Goal: Task Accomplishment & Management: Complete application form

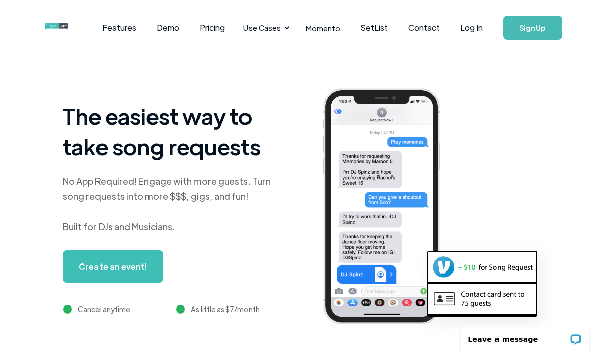
click at [475, 31] on link "Log In" at bounding box center [471, 27] width 43 height 35
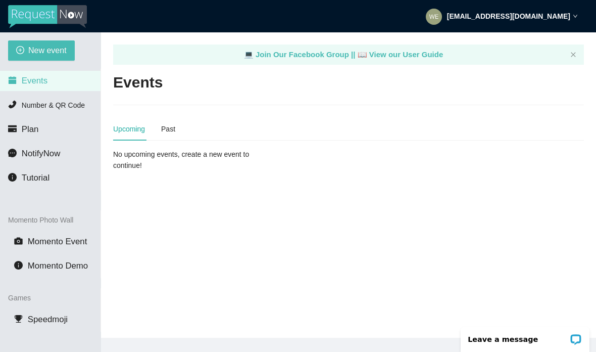
click at [55, 51] on span "New event" at bounding box center [47, 50] width 38 height 13
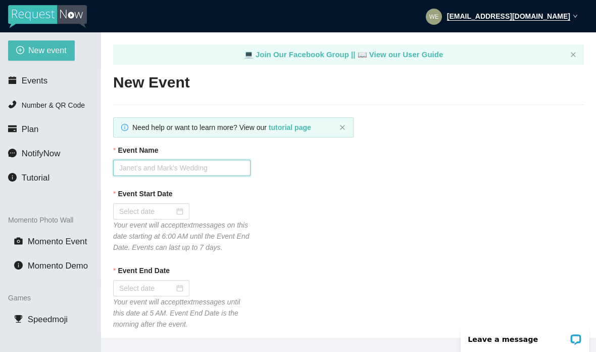
click at [197, 169] on input "Event Name" at bounding box center [181, 168] width 137 height 16
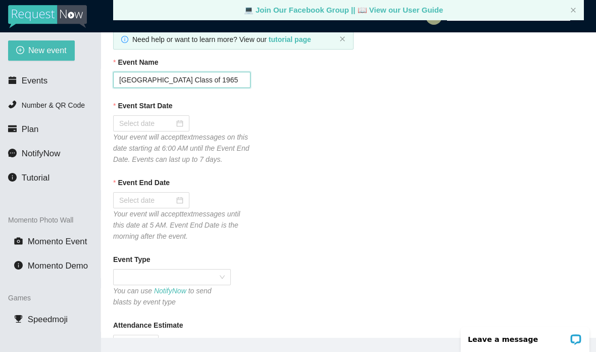
scroll to position [86, 0]
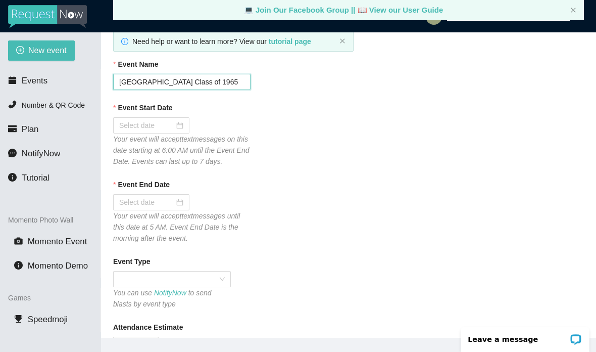
type input "[GEOGRAPHIC_DATA] Class of 1965"
click at [177, 127] on div at bounding box center [151, 125] width 64 height 11
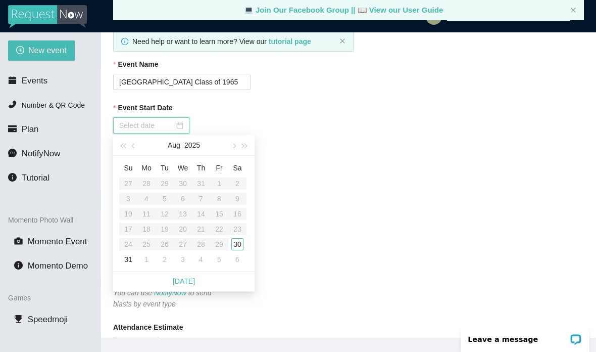
type input "[DATE]"
click at [237, 245] on div "30" at bounding box center [237, 244] width 12 height 12
type input "[DATE]"
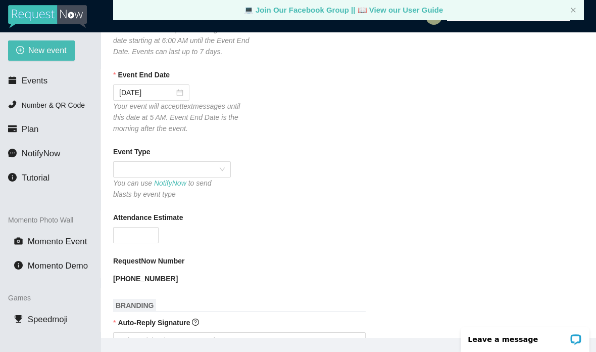
scroll to position [195, 0]
click at [224, 178] on span at bounding box center [172, 170] width 106 height 15
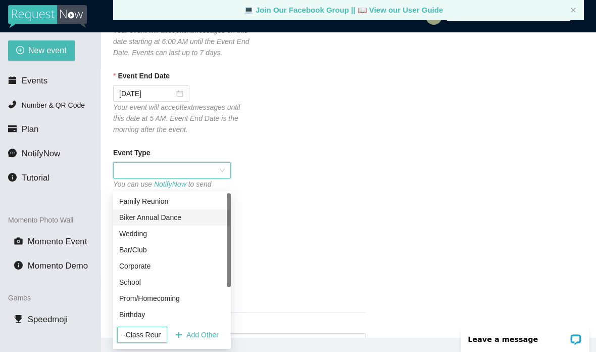
type input "-Class Reunion"
click at [280, 184] on div "Event Type You can use NotifyNow to send blasts by event type" at bounding box center [348, 174] width 471 height 54
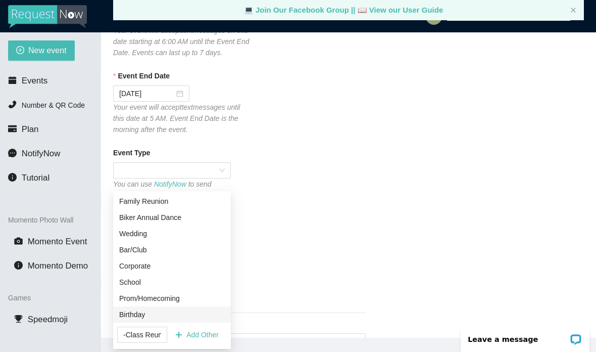
click at [199, 336] on span "Add Other" at bounding box center [203, 334] width 32 height 11
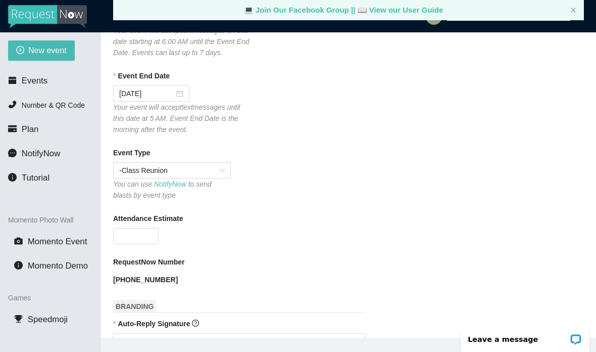
click at [142, 244] on input "Attendance Estimate" at bounding box center [136, 235] width 44 height 15
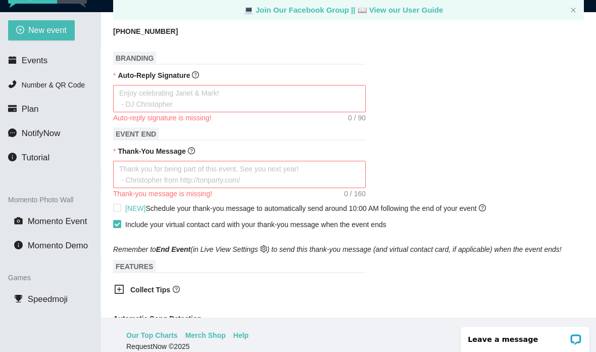
scroll to position [423, 0]
type input "75"
type textarea "."
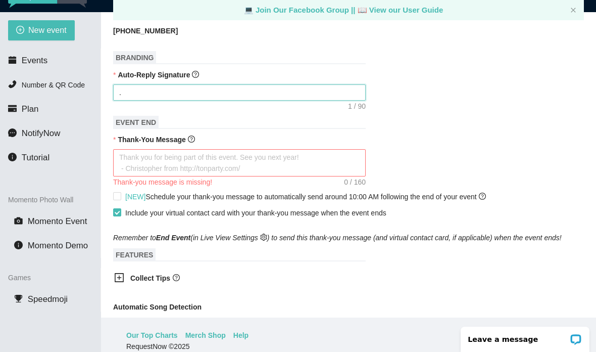
type textarea ".E"
type textarea ".En"
type textarea ".Enj"
type textarea ".Enjo"
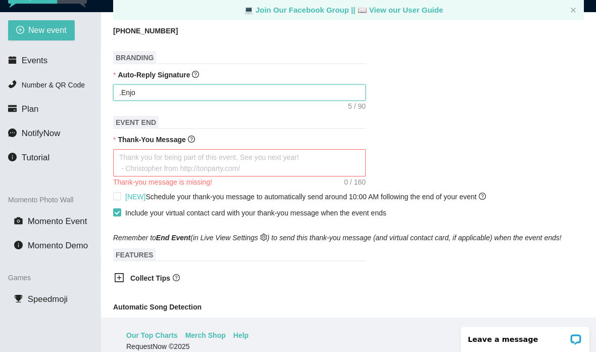
type textarea ".Enjoy"
type textarea ".Enjoy c"
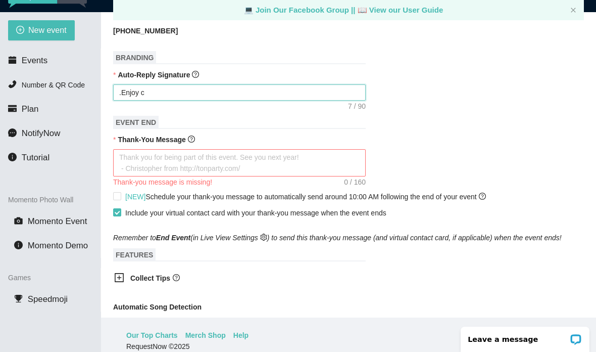
type textarea ".Enjoy c"
type textarea ".Enjoy cl"
type textarea ".Enjoy cle"
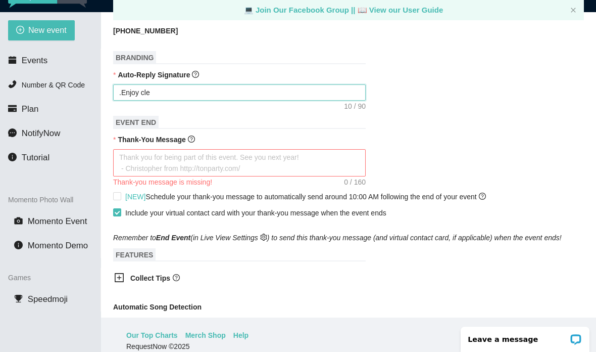
type textarea ".Enjoy cl"
type textarea ".Enjoy c"
type textarea ".Enjoy"
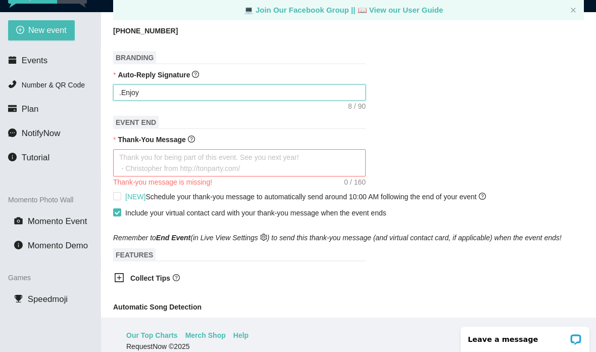
type textarea ".Enjoy"
type textarea ".Enjo"
type textarea ".Enj"
type textarea ".En"
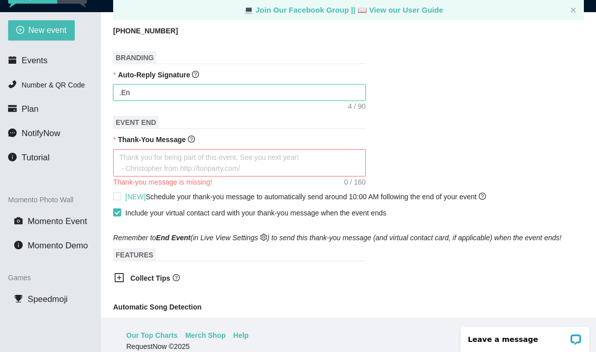
type textarea ".E"
type textarea "."
type textarea "Enjoy celebrating [PERSON_NAME] & [PERSON_NAME]! - [PERSON_NAME]"
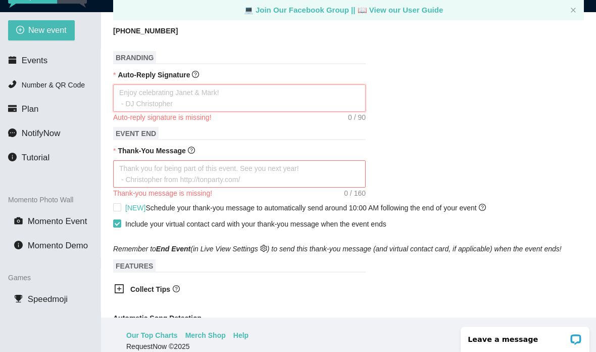
type textarea "E"
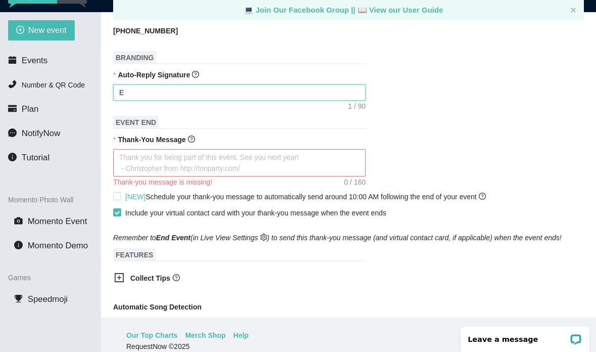
type textarea "En"
type textarea "Enj"
type textarea "Enjo"
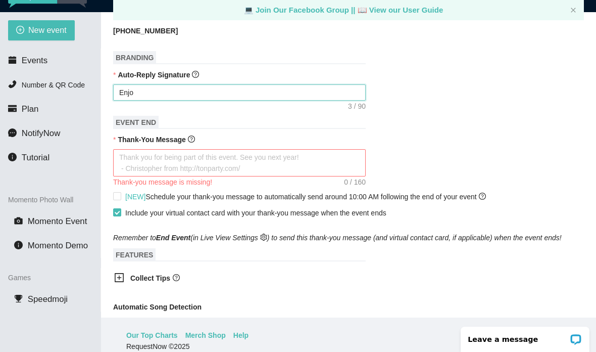
type textarea "Enjo"
type textarea "Enjoy"
type textarea "Enjoy c"
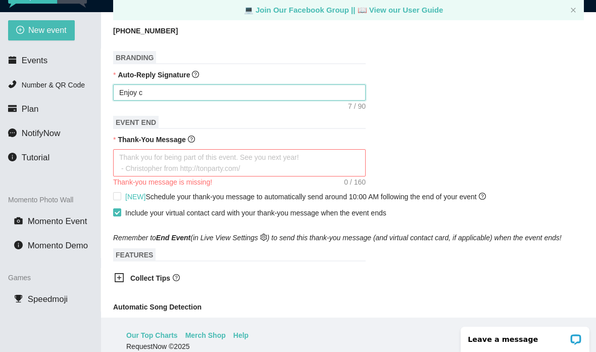
type textarea "Enjoy cl"
type textarea "Enjoy c"
type textarea "Enjoy ce"
type textarea "Enjoy cel"
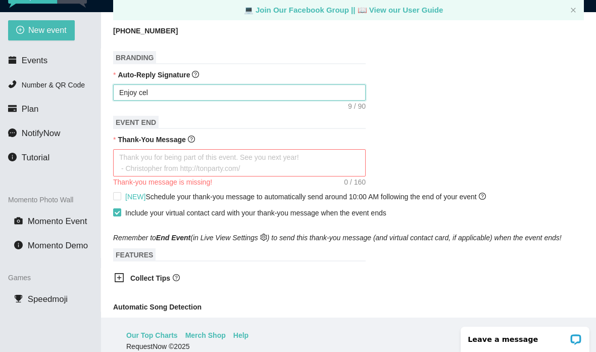
type textarea "Enjoy celebrating"
click at [188, 101] on textarea "Enjoy cel" at bounding box center [239, 92] width 253 height 16
type textarea "Enjoy"
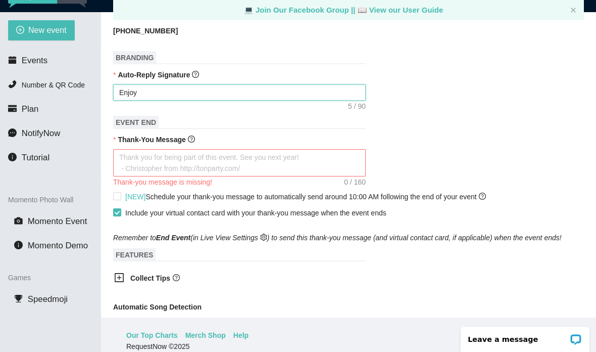
type textarea "Enjoy"
type textarea "Enjoy c"
type textarea "Enjoy ce"
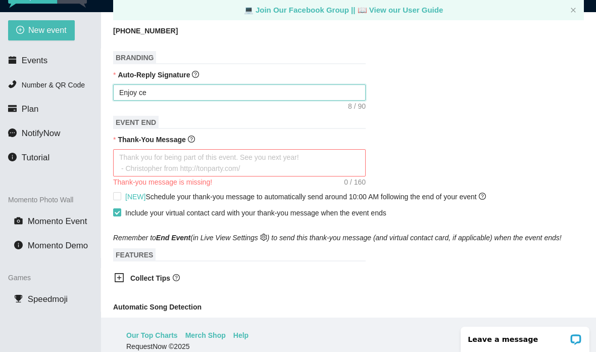
type textarea "Enjoy cel"
type textarea "Enjoy cele"
type textarea "Enjoy celeb"
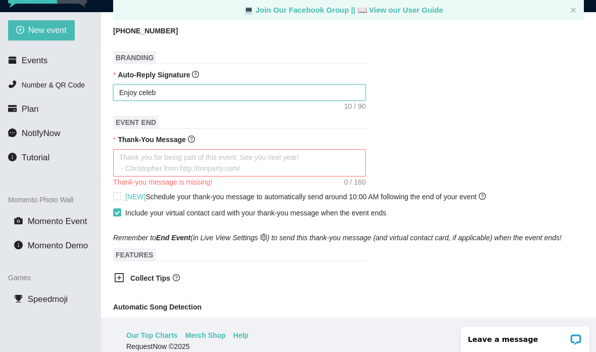
type textarea "Enjoy celeb"
type textarea "Enjoy celebr"
type textarea "Enjoy celebra"
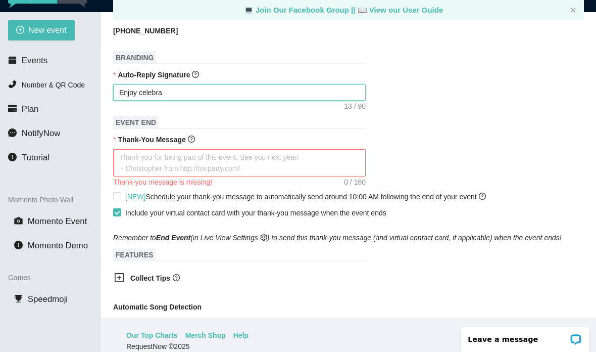
type textarea "Enjoy celebr"
type textarea "Enjoy celeb"
type textarea "Enjoy cele"
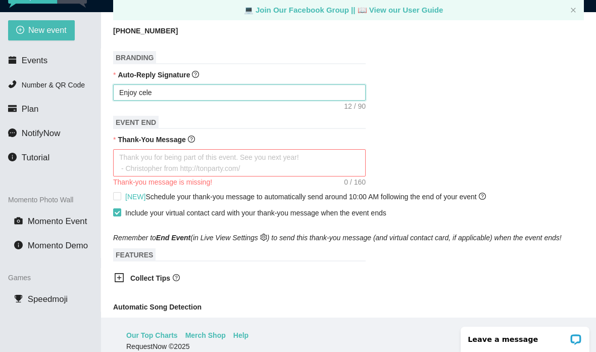
type textarea "Enjoy cele"
type textarea "Enjoy cel"
type textarea "Enjoy ce"
type textarea "Enjoy c"
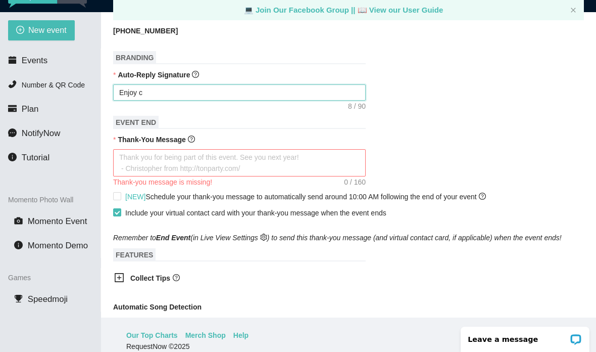
type textarea "Enjoy"
type textarea "Enjo"
type textarea "Enjoy"
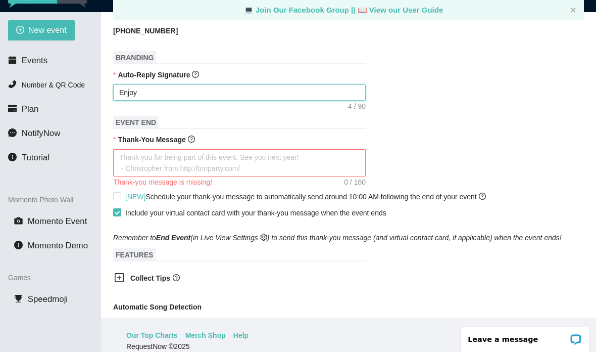
type textarea "Enjoy"
type textarea "Enjoy c"
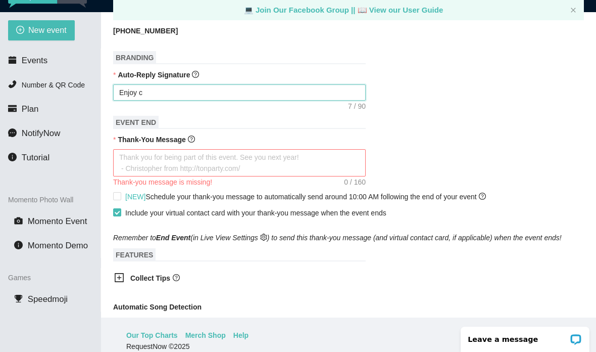
type textarea "Enjoy cl"
type textarea "Enjoy c"
type textarea "Enjoy ce"
type textarea "Enjoy cel"
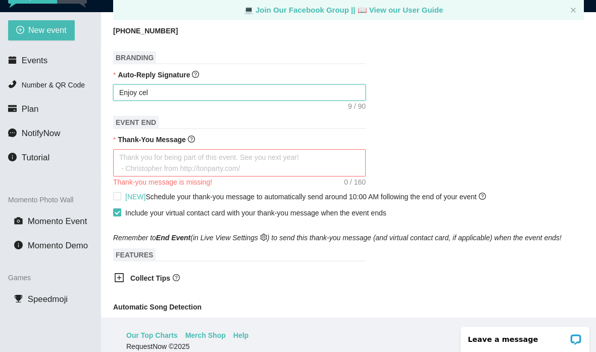
type textarea "Enjoy cele"
type textarea "Enjoy celeb"
type textarea "Enjoy celebr"
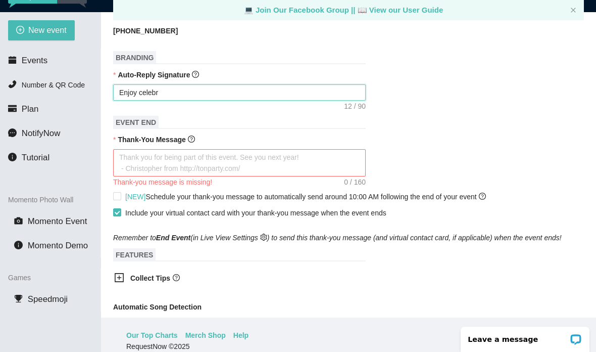
type textarea "Enjoy celebra"
type textarea "Enjoy celebrat"
type textarea "Enjoy celebrati"
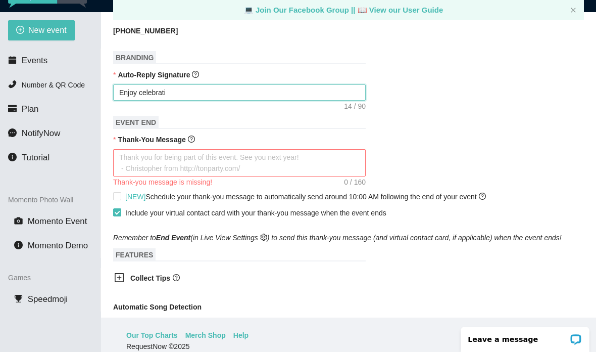
type textarea "Enjoy celebrati"
type textarea "Enjoy celebratin"
type textarea "Enjoy celebrating"
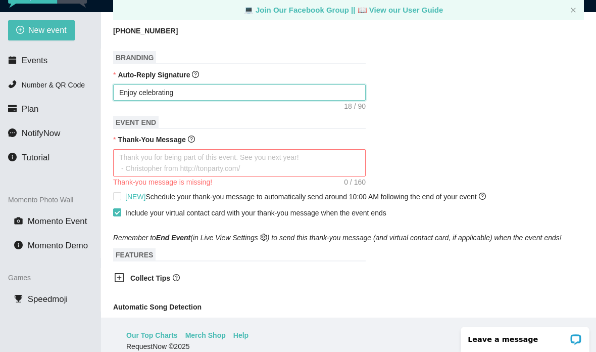
type textarea "Enjoy celebrating w"
type textarea "Enjoy celebrating wi"
type textarea "Enjoy celebrating wit"
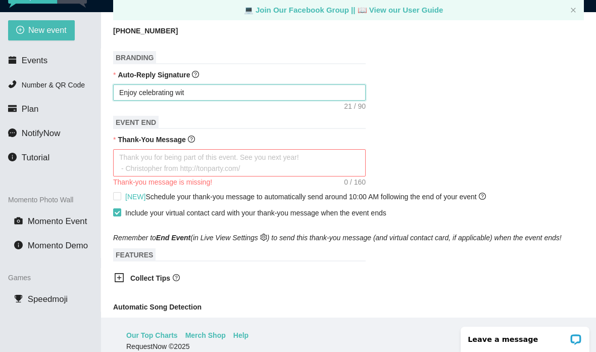
type textarea "Enjoy celebrating with"
type textarea "Enjoy celebrating with y"
type textarea "Enjoy celebrating with yo"
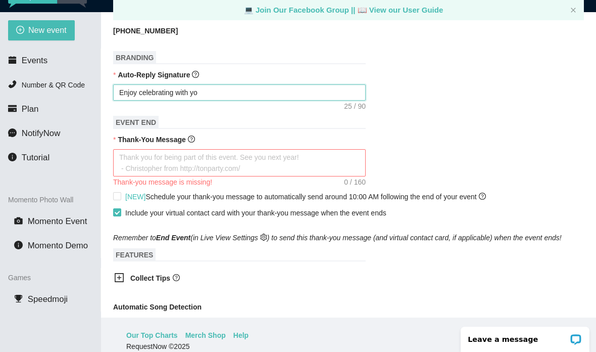
type textarea "Enjoy celebrating with you"
type textarea "Enjoy celebrating with your"
type textarea "Enjoy celebrating with your c"
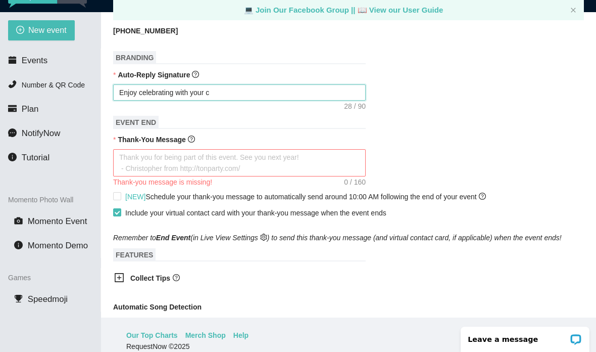
type textarea "Enjoy celebrating with your c"
type textarea "Enjoy celebrating with your cl"
type textarea "Enjoy celebrating with your cla"
type textarea "Enjoy celebrating with your clas"
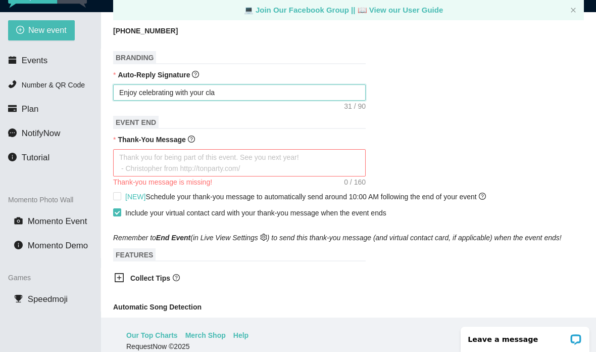
type textarea "Enjoy celebrating with your clas"
type textarea "Enjoy celebrating with your class"
type textarea "Enjoy celebrating with your classm"
type textarea "Enjoy celebrating with your classma"
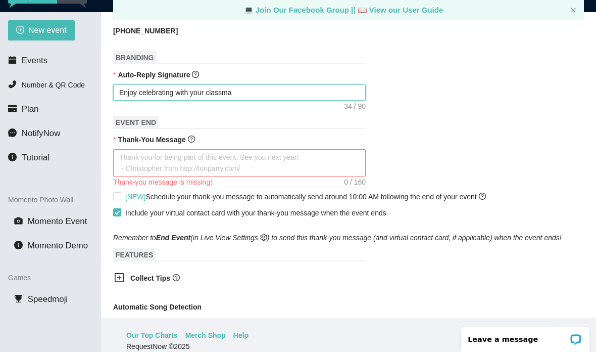
type textarea "Enjoy celebrating with your classma"
type textarea "Enjoy celebrating with your classmat"
type textarea "Enjoy celebrating with your classmate"
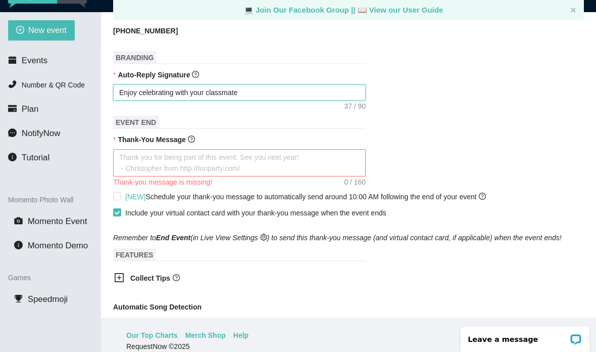
type textarea "Enjoy celebrating with your classmates"
type textarea "Enjoy celebrating with your classmates a"
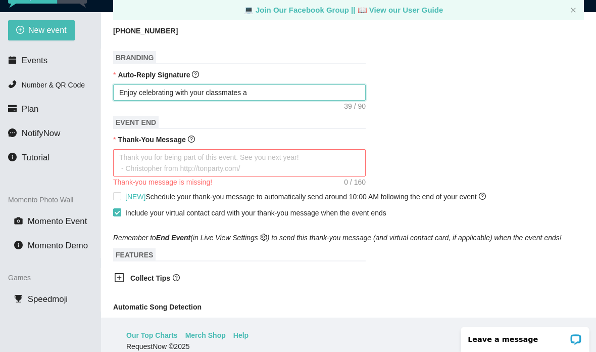
type textarea "Enjoy celebrating with your classmates a"
type textarea "Enjoy celebrating with your classmates an"
type textarea "Enjoy celebrating with your classmates and"
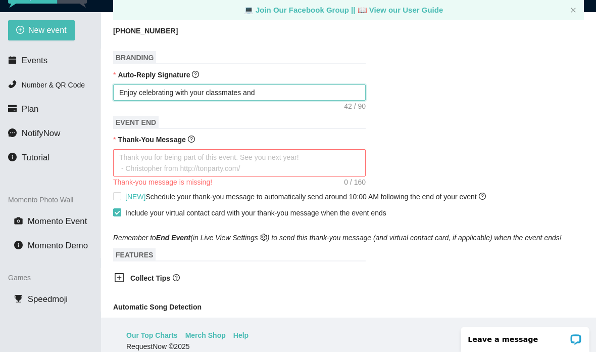
type textarea "Enjoy celebrating with your classmates and"
type textarea "Enjoy celebrating with your classmates and c"
type textarea "Enjoy celebrating with your classmates and ca"
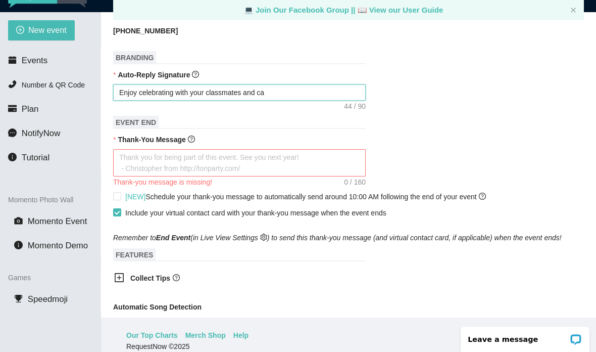
type textarea "Enjoy celebrating with your classmates and ca"
type textarea "Enjoy celebrating with your classmates and cat"
type textarea "Enjoy celebrating with your classmates and catc"
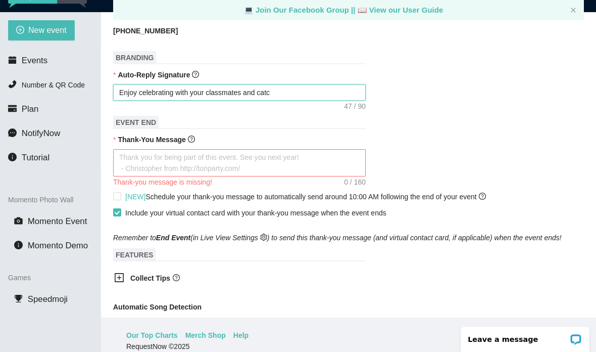
type textarea "Enjoy celebrating with your classmates and catch"
type textarea "Enjoy celebrating with your classmates and catch u"
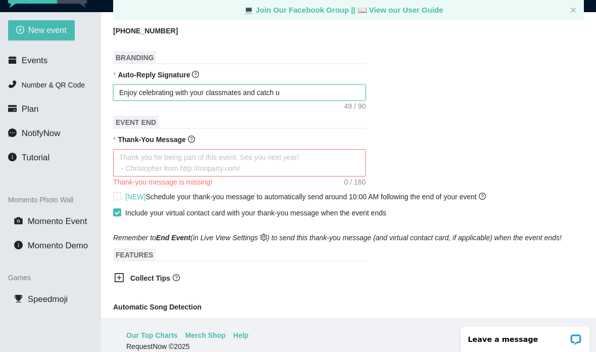
type textarea "Enjoy celebrating with your classmates and catch u"
type textarea "Enjoy celebrating with your classmates and catch up"
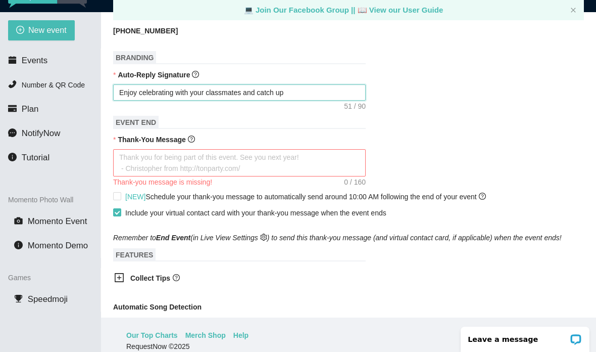
type textarea "Enjoy celebrating with your classmates and catch u"
type textarea "Enjoy celebrating with your classmates and catch"
type textarea "Enjoy celebrating with your classmates and catc"
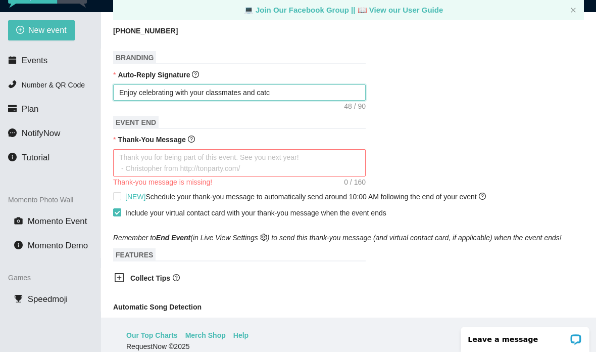
type textarea "Enjoy celebrating with your classmates and catc"
type textarea "Enjoy celebrating with your classmates and cat"
type textarea "Enjoy celebrating with your classmates and ca"
type textarea "Enjoy celebrating with your classmates and c"
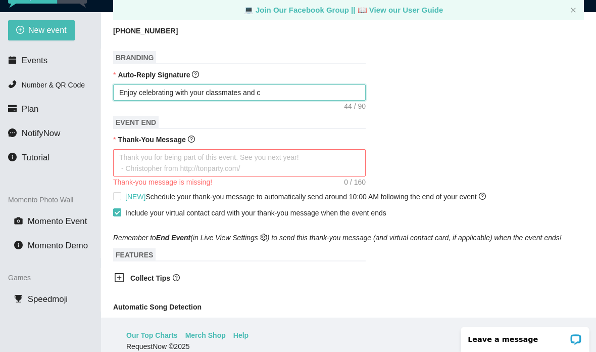
type textarea "Enjoy celebrating with your classmates and"
type textarea "Enjoy celebrating with your classmates and h"
type textarea "Enjoy celebrating with your classmates and ha"
type textarea "Enjoy celebrating with your classmates and hav"
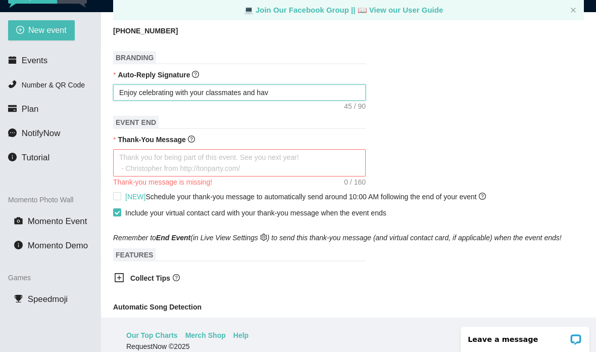
type textarea "Enjoy celebrating with your classmates and hav"
type textarea "Enjoy celebrating with your classmates and have"
type textarea "Enjoy celebrating with your classmates and have a"
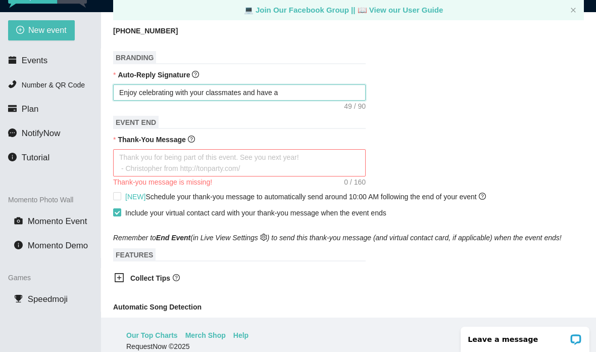
type textarea "Enjoy celebrating with your classmates and have a"
type textarea "Enjoy celebrating with your classmates and have a g"
type textarea "Enjoy celebrating with your classmates and have a go"
type textarea "Enjoy celebrating with your classmates and have a goo"
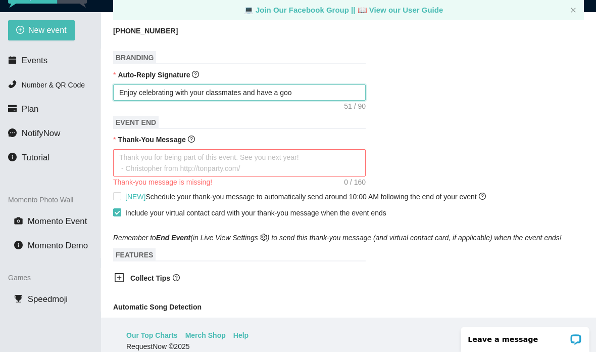
type textarea "Enjoy celebrating with your classmates and have a goo"
type textarea "Enjoy celebrating with your classmates and have a good"
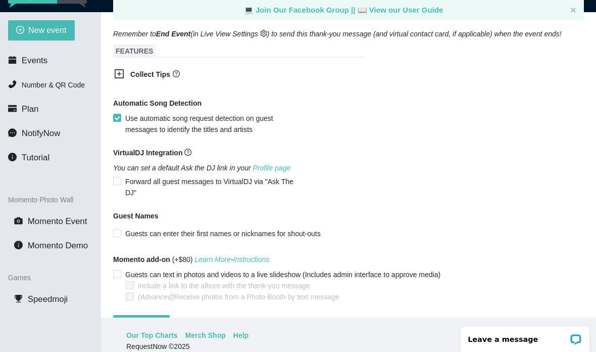
scroll to position [626, 0]
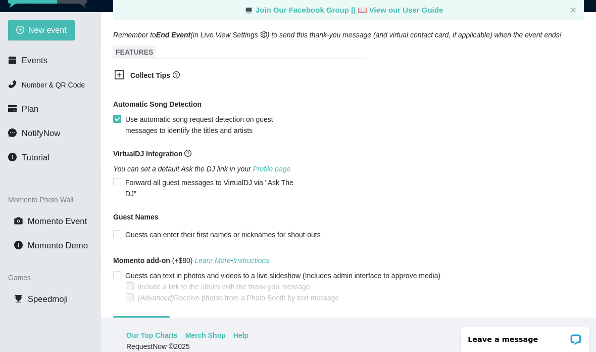
click at [118, 80] on icon "plus-square" at bounding box center [119, 75] width 10 height 10
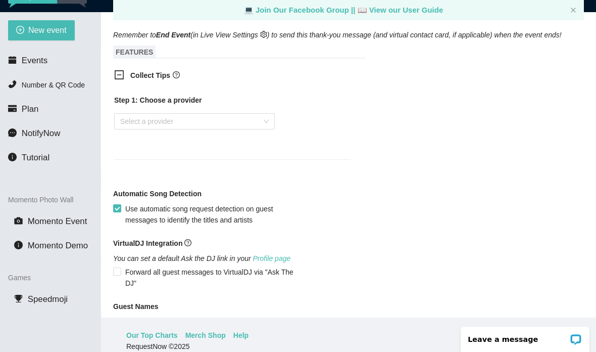
click at [189, 129] on input "search" at bounding box center [191, 121] width 142 height 15
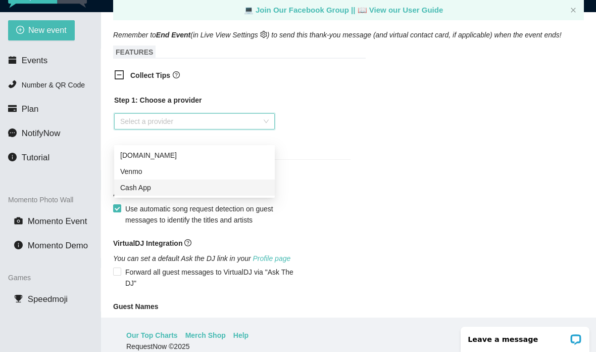
click at [142, 191] on div "Cash App" at bounding box center [194, 187] width 149 height 11
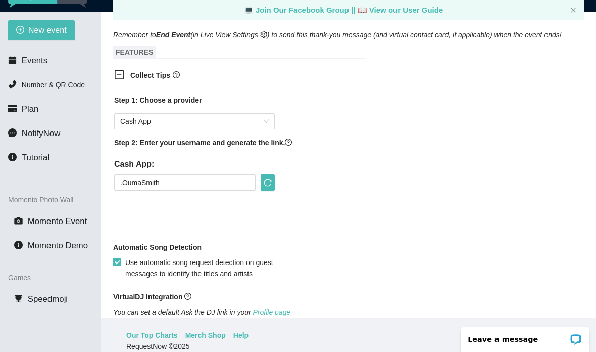
click at [366, 141] on div "Collect Tips Step 1: Choose a provider Cash App Step 2: Enter your username and…" at bounding box center [348, 148] width 471 height 168
click at [122, 191] on input ".OumaSmith" at bounding box center [185, 182] width 142 height 16
click at [195, 228] on div "Step 1: Choose a provider Cash App Step 2: Enter your username and generate the…" at bounding box center [232, 159] width 253 height 143
click at [221, 231] on div "Step 1: Choose a provider Cash App Step 2: Enter your username and generate the…" at bounding box center [232, 159] width 253 height 143
click at [271, 186] on icon "reload" at bounding box center [268, 182] width 8 height 8
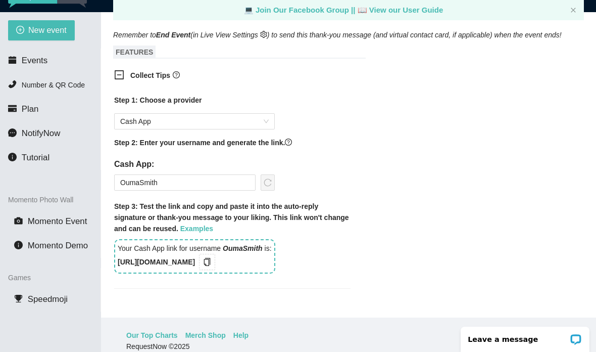
click at [211, 266] on icon "copy" at bounding box center [207, 262] width 7 height 8
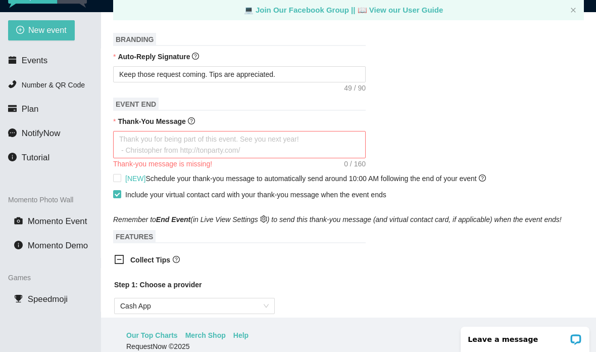
scroll to position [439, 0]
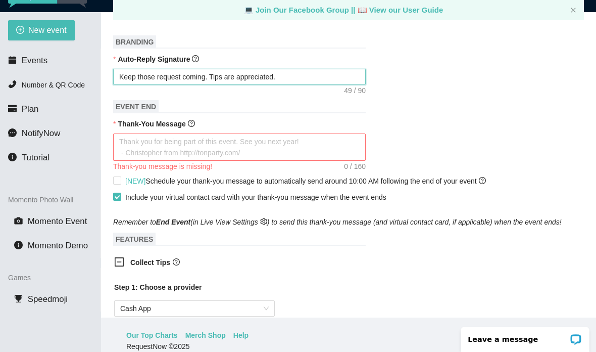
click at [320, 85] on textarea "Keep those request coming. Tips are appreciated." at bounding box center [239, 77] width 253 height 16
click at [331, 85] on textarea "Keep those request coming. Tips are appreciated." at bounding box center [239, 77] width 253 height 16
paste textarea "[URL][DOMAIN_NAME]"
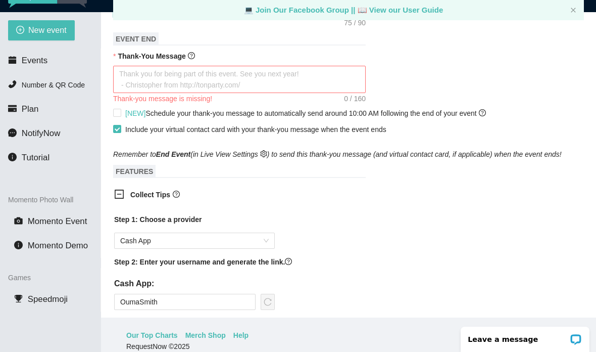
scroll to position [520, 0]
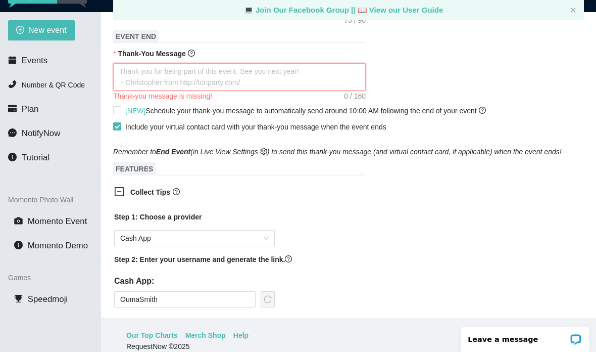
click at [127, 84] on textarea "Thank-You Message" at bounding box center [239, 76] width 253 height 27
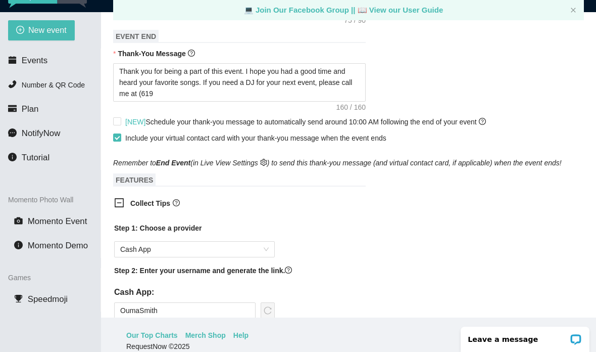
click at [378, 200] on form "Event Name [GEOGRAPHIC_DATA] Class of 1965 Event Start Date [DATE] Your event w…" at bounding box center [348, 141] width 471 height 1074
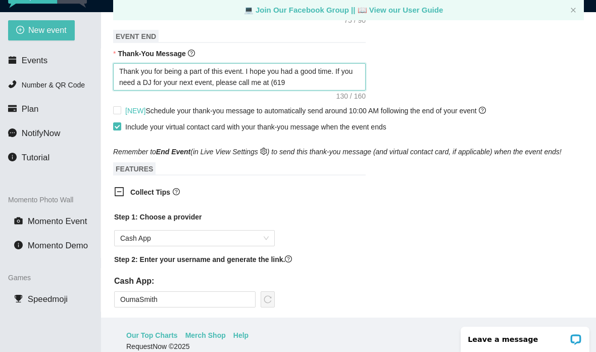
click at [309, 90] on textarea "Thank you for being a part of this event. I hope you had a good time. If you ne…" at bounding box center [239, 76] width 253 height 27
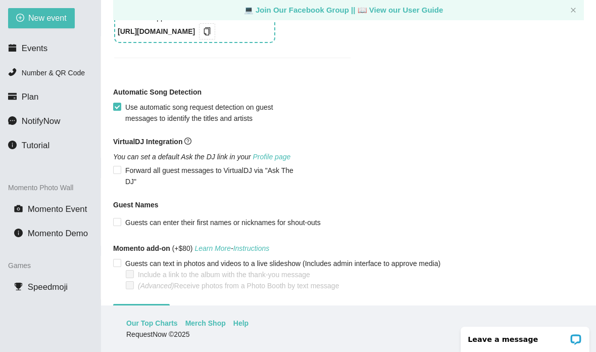
scroll to position [73, 0]
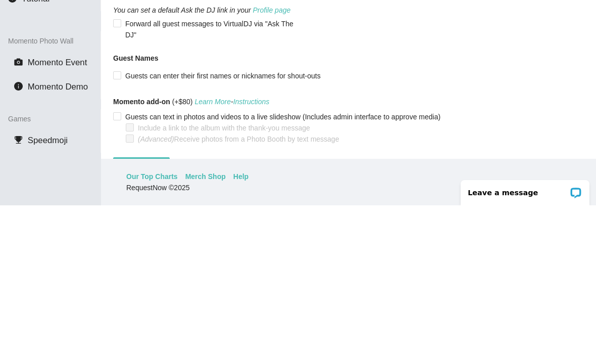
click at [118, 218] on input "Guests can enter their first names or nicknames for shout-outs" at bounding box center [116, 221] width 7 height 7
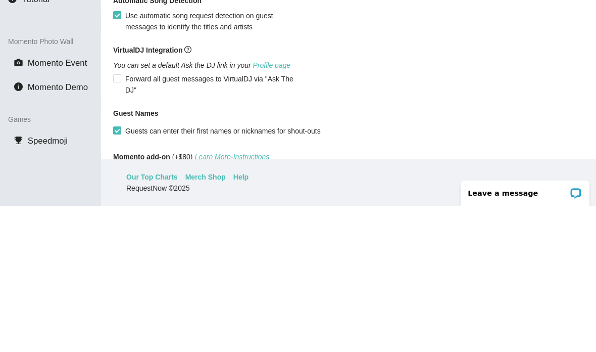
scroll to position [806, 0]
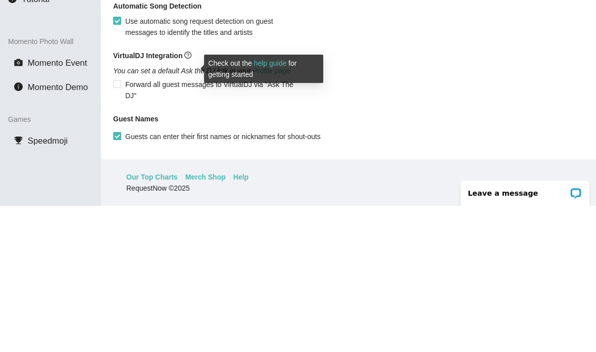
click at [191, 196] on span "VirtualDJ Integration" at bounding box center [152, 201] width 78 height 11
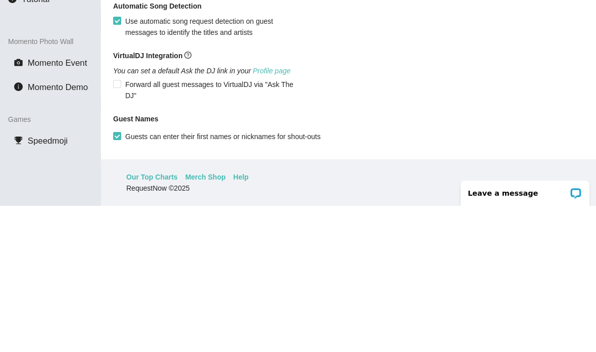
click at [117, 226] on input "Forward all guest messages to VirtualDJ via "Ask The DJ"" at bounding box center [116, 229] width 7 height 7
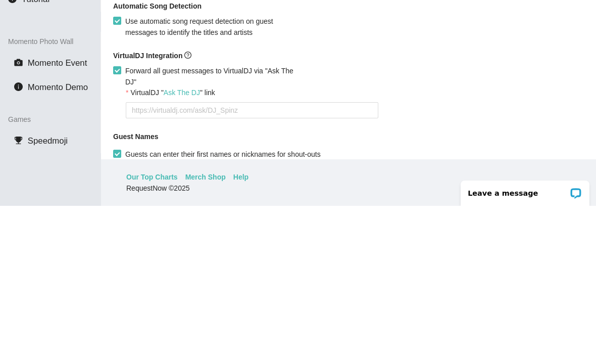
click at [117, 212] on input "Forward all guest messages to VirtualDJ via "Ask The DJ"" at bounding box center [116, 215] width 7 height 7
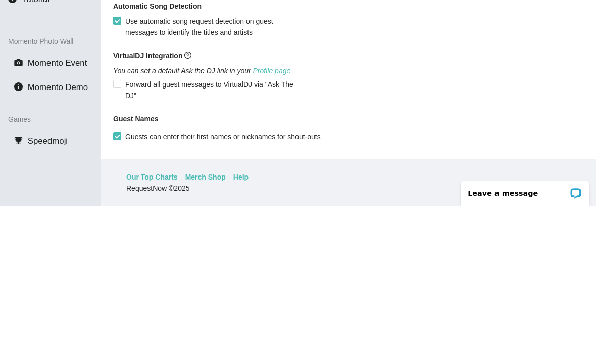
click at [287, 213] on link "Profile page" at bounding box center [272, 217] width 38 height 8
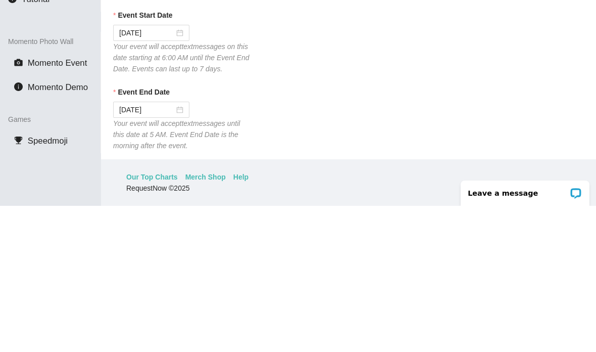
scroll to position [0, 0]
click at [516, 233] on div "Event End Date" at bounding box center [348, 240] width 471 height 15
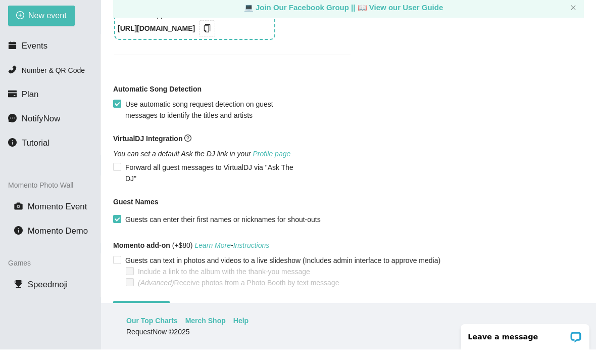
scroll to position [866, 0]
click at [152, 306] on span "Create event" at bounding box center [141, 311] width 40 height 11
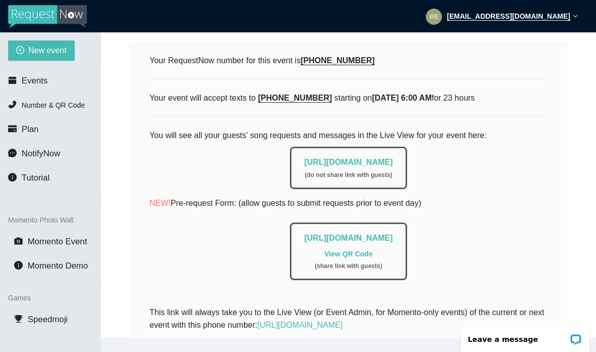
scroll to position [165, 0]
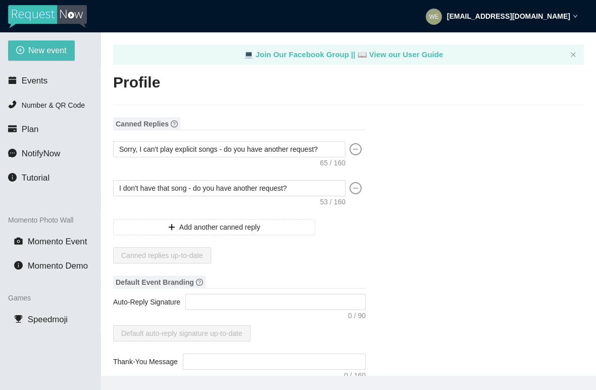
type textarea "[URL][DOMAIN_NAME]"
type input "Ouma (djbounce)"
type input "[PERSON_NAME]"
type input "[PERSON_NAME] Entertainment LLC"
type input "DJ"
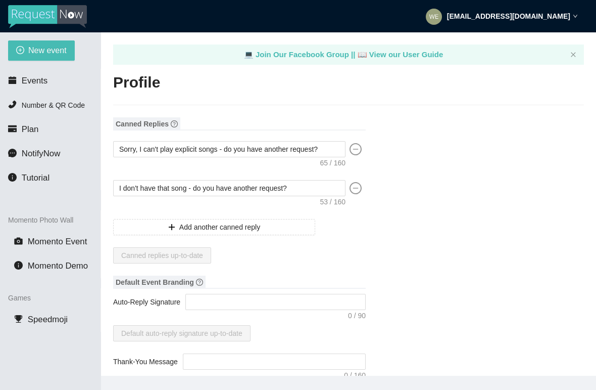
type input "[PHONE_NUMBER]"
type input "[EMAIL_ADDRESS][DOMAIN_NAME]"
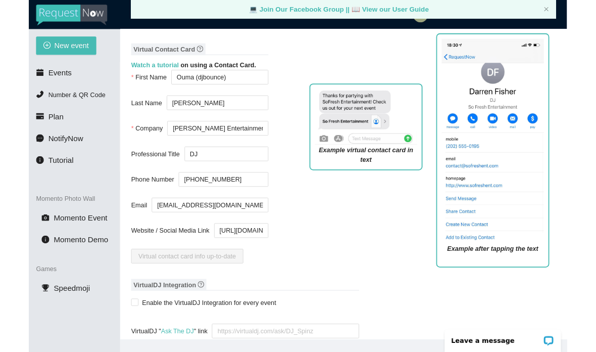
scroll to position [415, 0]
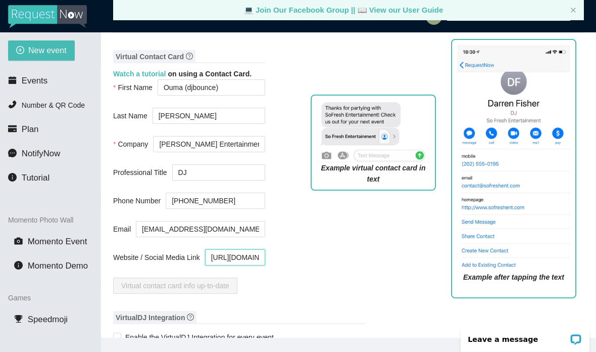
click at [260, 262] on input "https://www.instagram.com/deejaybounce123?igsh=NTc4MTIwNjQ2YQ%3D%3D&utm_source=…" at bounding box center [235, 257] width 60 height 16
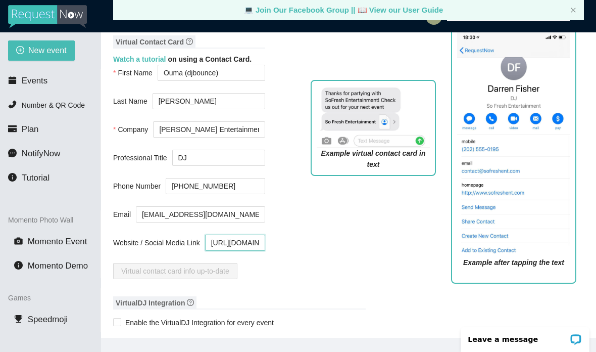
scroll to position [435, 0]
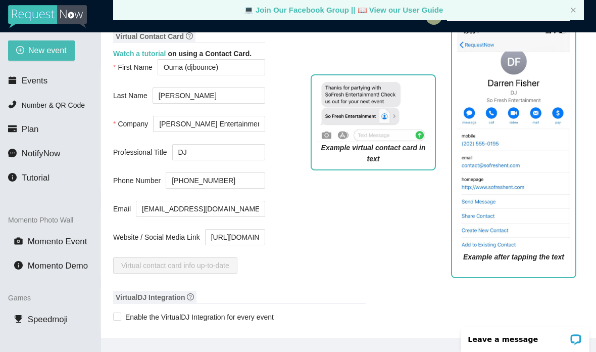
click at [309, 240] on div "Example virtual contact card in text" at bounding box center [373, 176] width 141 height 219
click at [257, 243] on input "https://www.instagram.com/deejaybounce123?igsh=NTc4MTIwNjQ2YQ%3D%3D&utm_source=…" at bounding box center [235, 237] width 60 height 16
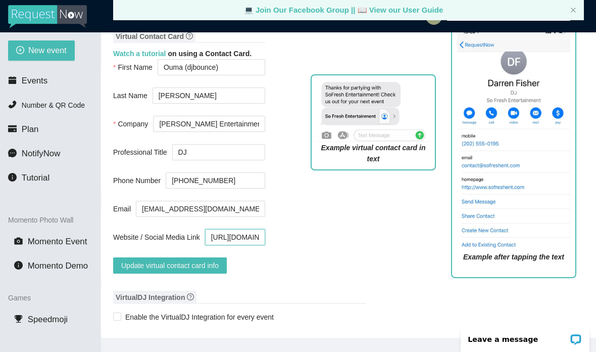
click at [261, 241] on input "https://www.instagram.com/deejaybounce123?igsh=NTc4MTIwNjQ2YQ%3D%3D&utm_source=" at bounding box center [235, 237] width 60 height 16
click at [317, 268] on div "Example virtual contact card in text" at bounding box center [373, 176] width 141 height 219
click at [239, 243] on input "https://www.instagram.com/deejaybounce123?igsh=NTc4MTIwNjQ2YQ%3D%3D&utm_source=" at bounding box center [235, 237] width 60 height 16
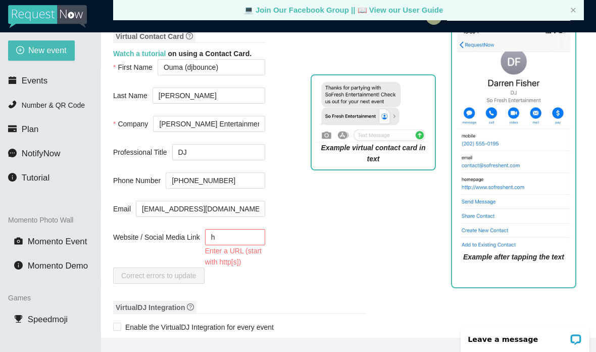
click at [303, 243] on div "Example virtual contact card in text" at bounding box center [373, 181] width 141 height 229
click at [236, 242] on input "h" at bounding box center [235, 237] width 60 height 16
click at [236, 242] on input "http" at bounding box center [235, 237] width 60 height 16
type input "h"
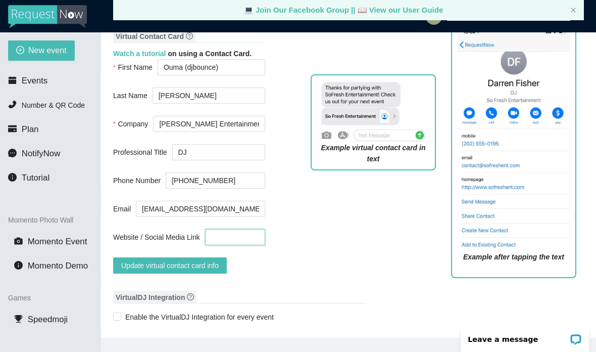
click at [247, 240] on input "Website / Social Media Link" at bounding box center [235, 237] width 60 height 16
paste input "https://djbounceent.com/"
type input "https://djbounceent.com/"
click at [388, 211] on div "Example virtual contact card in text" at bounding box center [373, 176] width 141 height 219
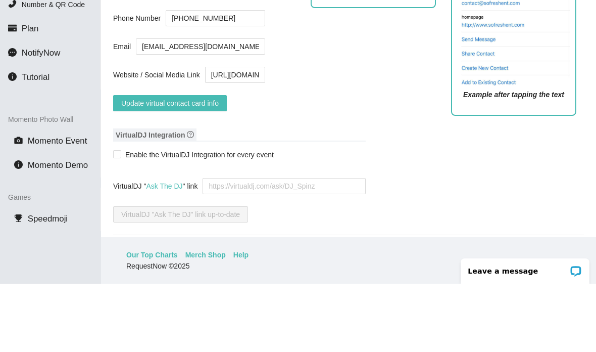
scroll to position [73, 0]
click at [207, 163] on button "Update virtual contact card info" at bounding box center [170, 171] width 114 height 16
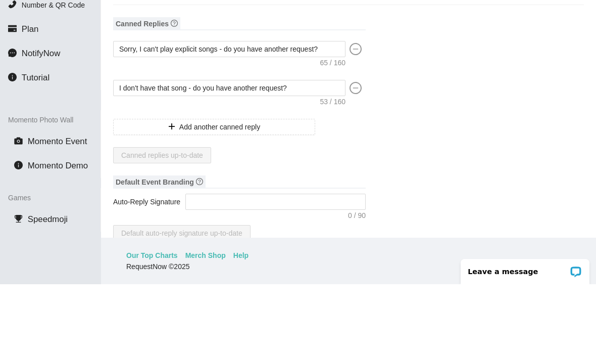
scroll to position [0, 0]
